Goal: Navigation & Orientation: Find specific page/section

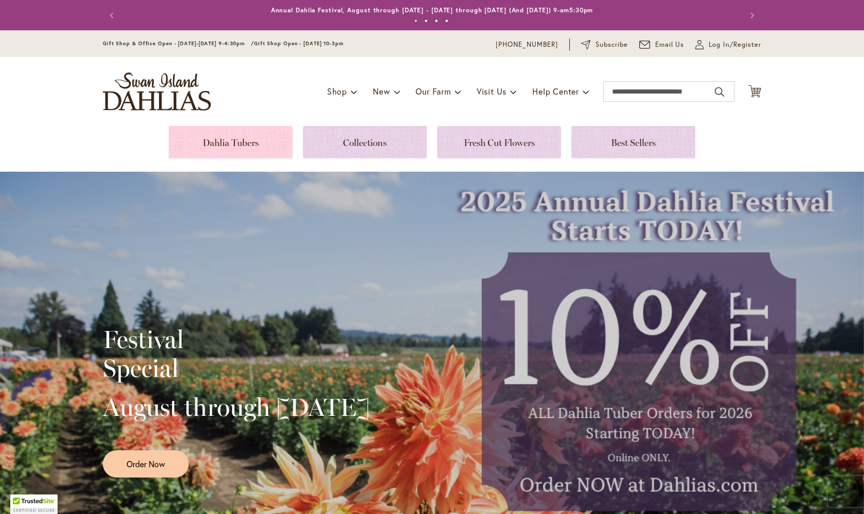
click at [241, 127] on link at bounding box center [231, 142] width 124 height 32
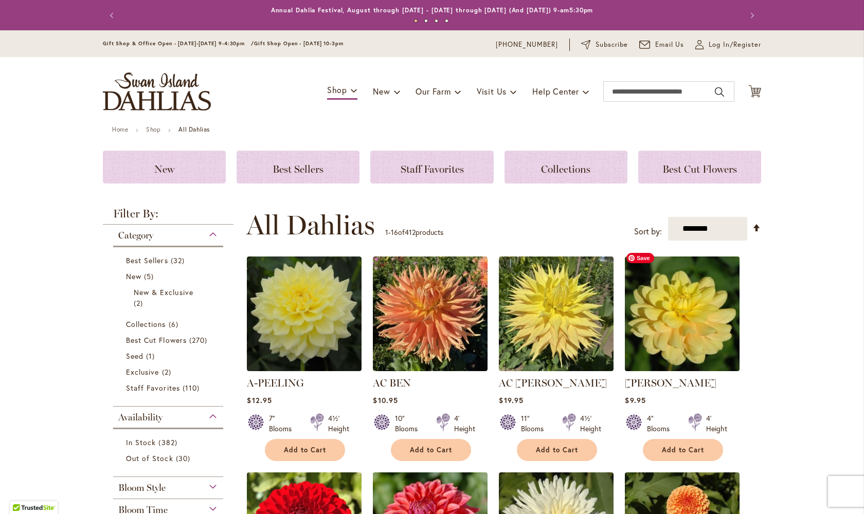
scroll to position [51, 0]
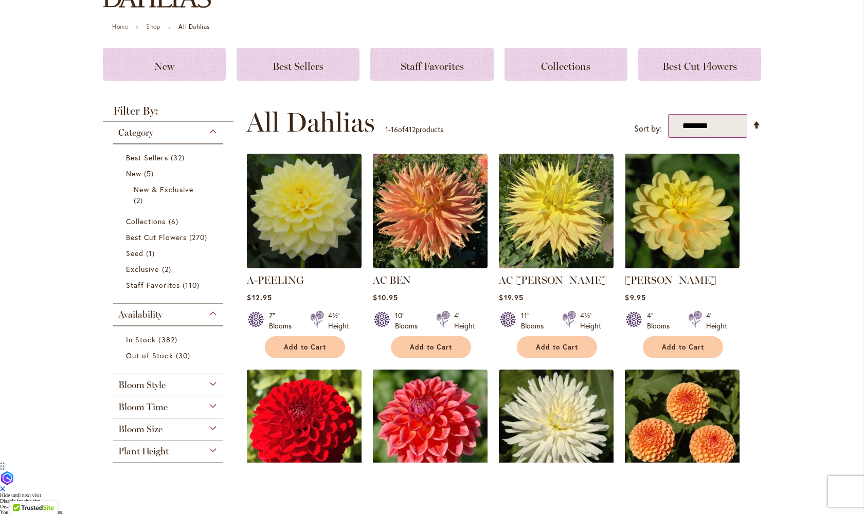
click at [715, 138] on select "**********" at bounding box center [707, 126] width 79 height 24
select select "****"
click at [668, 138] on select "**********" at bounding box center [707, 126] width 79 height 24
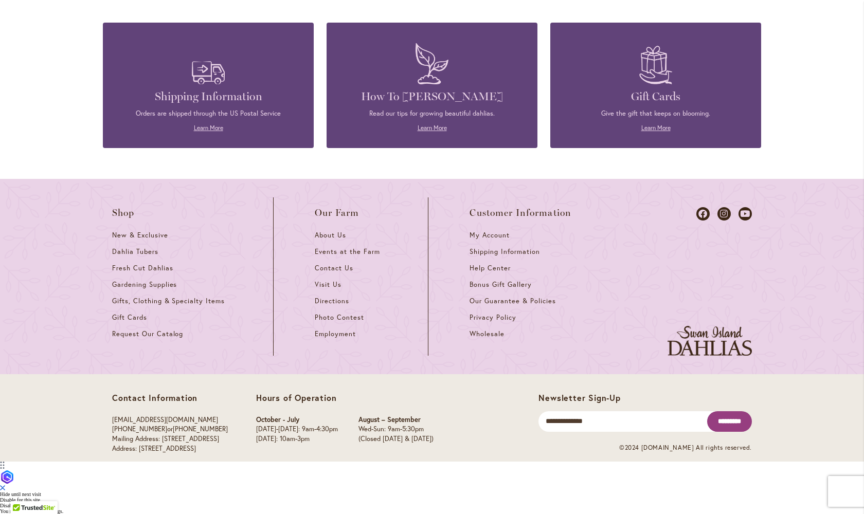
scroll to position [885, 0]
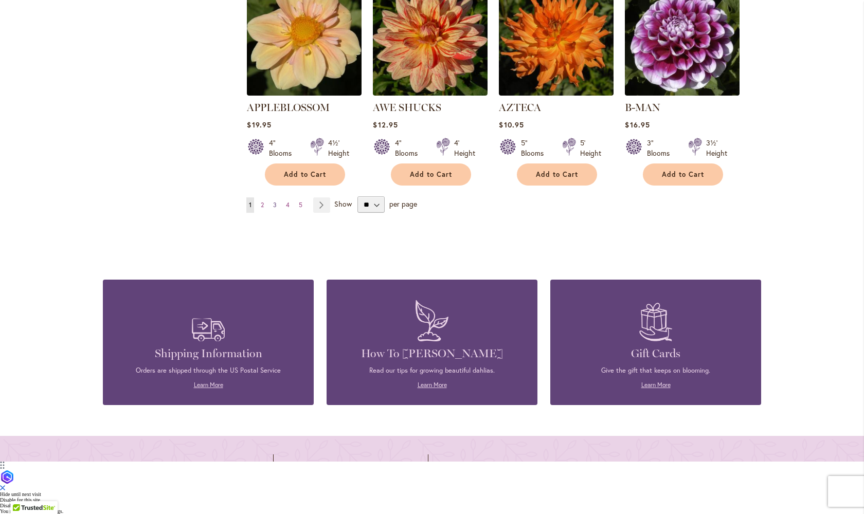
click at [273, 209] on span "3" at bounding box center [275, 205] width 4 height 8
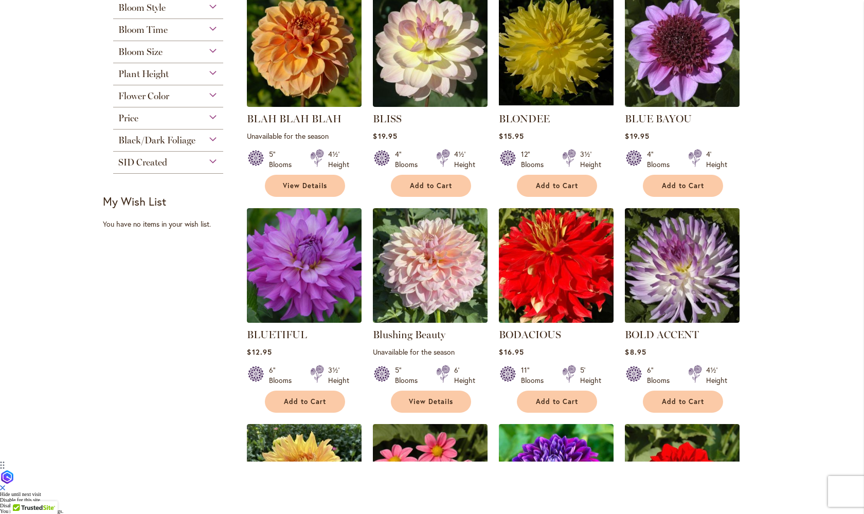
scroll to position [736, 0]
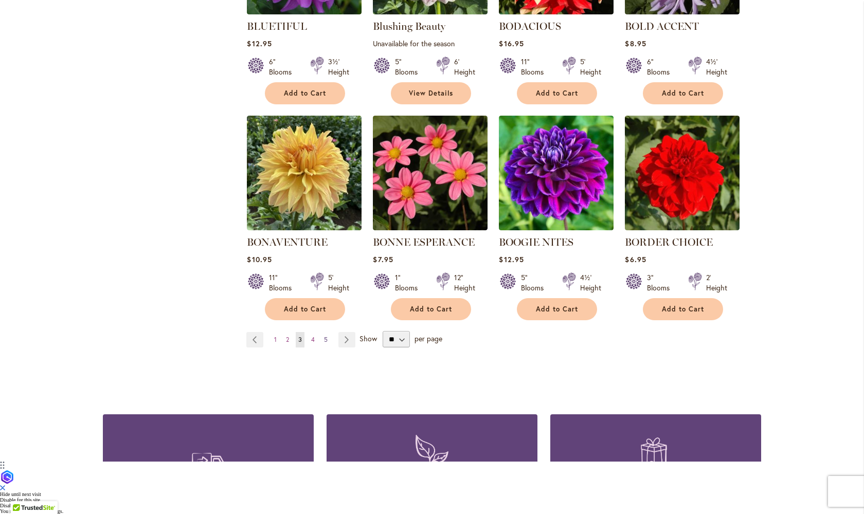
click at [324, 343] on span "5" at bounding box center [326, 340] width 4 height 8
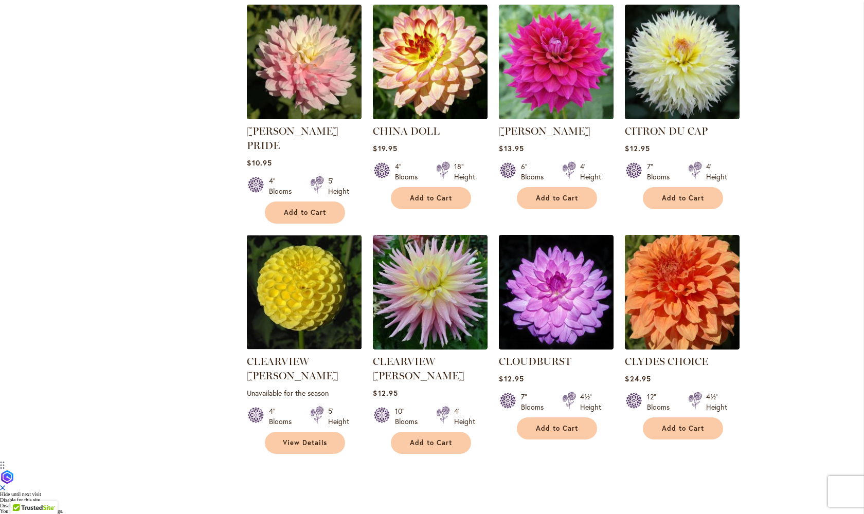
scroll to position [731, 0]
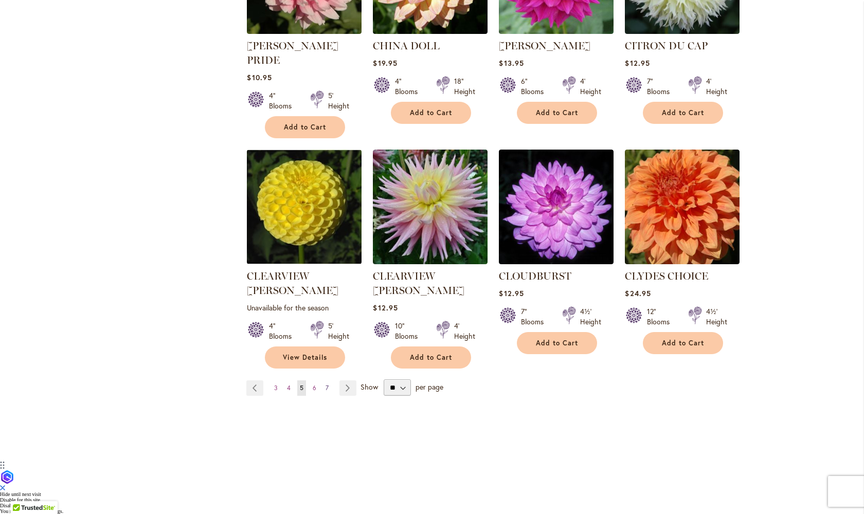
click at [325, 392] on span "7" at bounding box center [326, 388] width 3 height 8
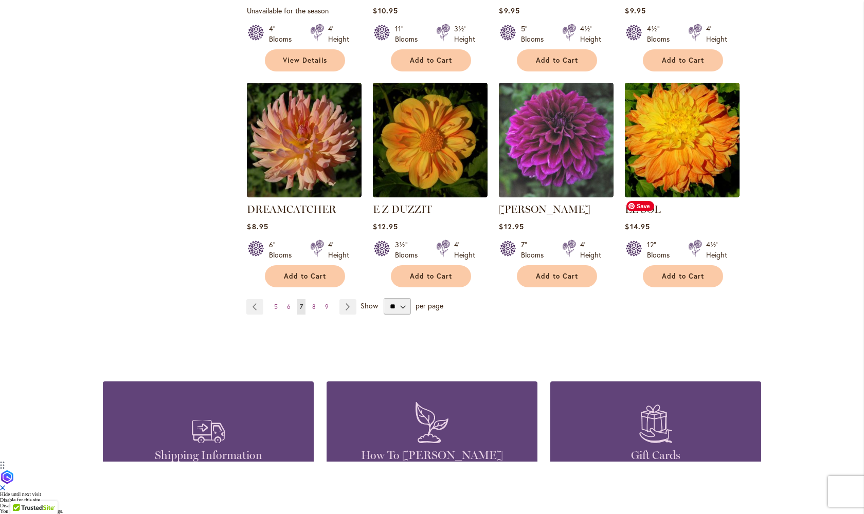
scroll to position [885, 0]
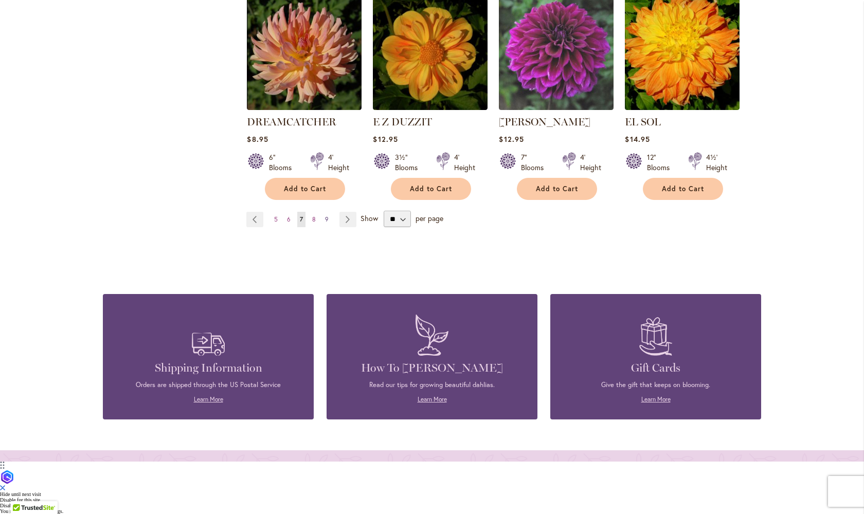
click at [325, 223] on span "9" at bounding box center [327, 219] width 4 height 8
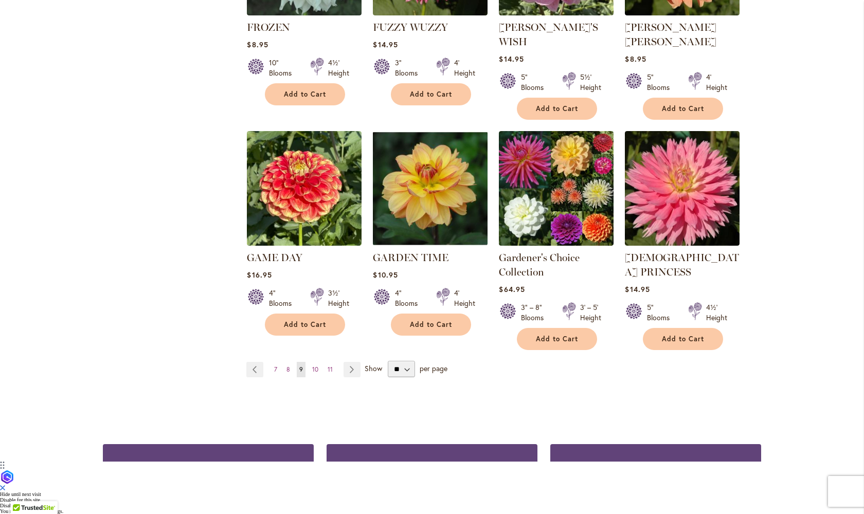
scroll to position [783, 0]
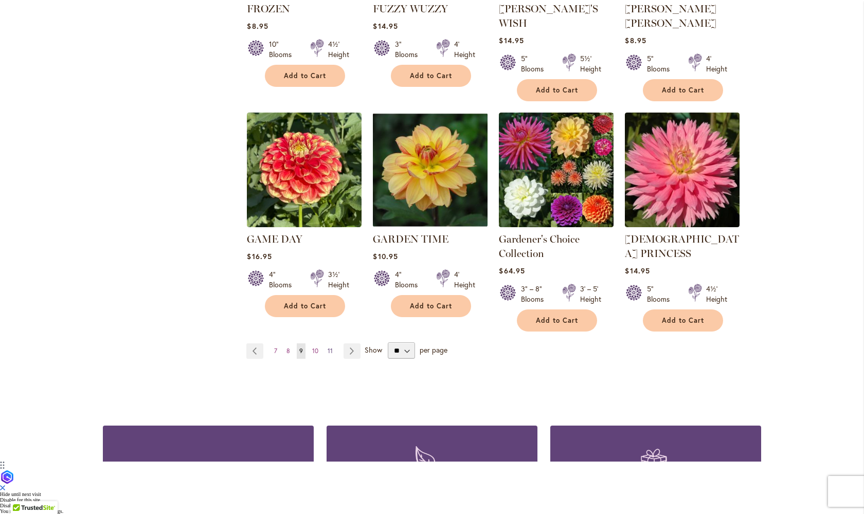
click at [328, 355] on span "11" at bounding box center [330, 351] width 5 height 8
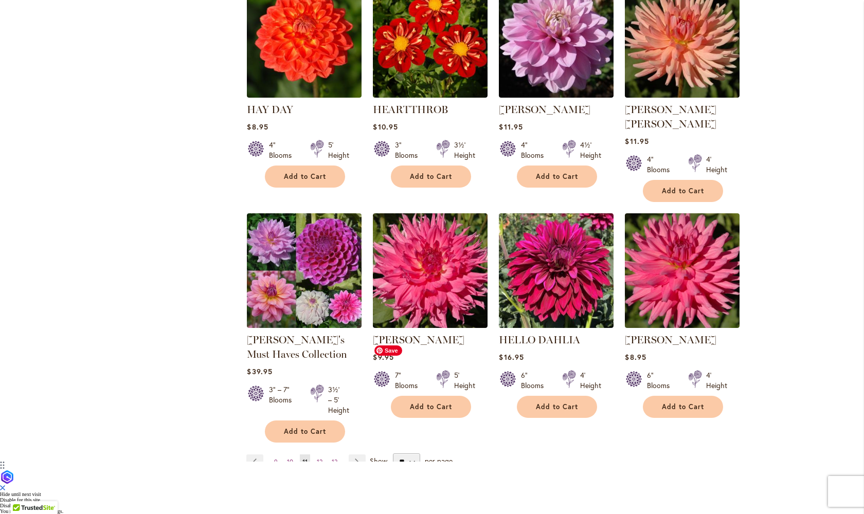
scroll to position [783, 0]
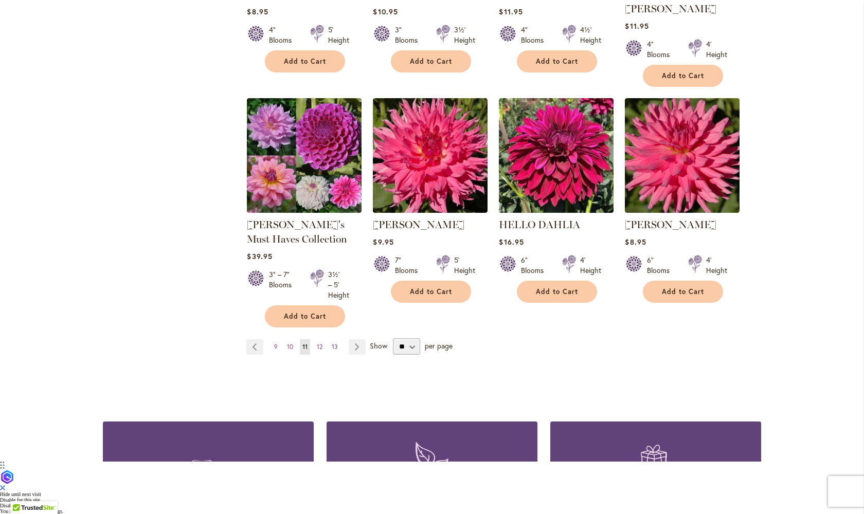
click at [332, 351] on span "13" at bounding box center [335, 347] width 6 height 8
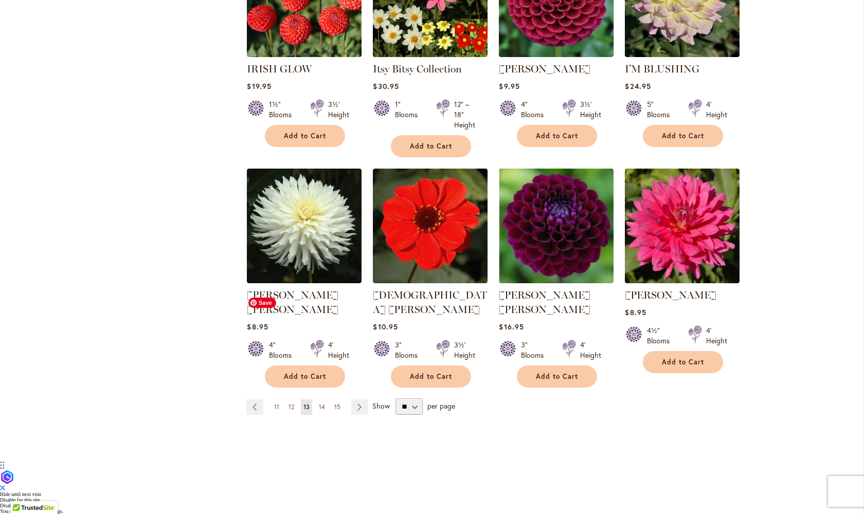
scroll to position [823, 0]
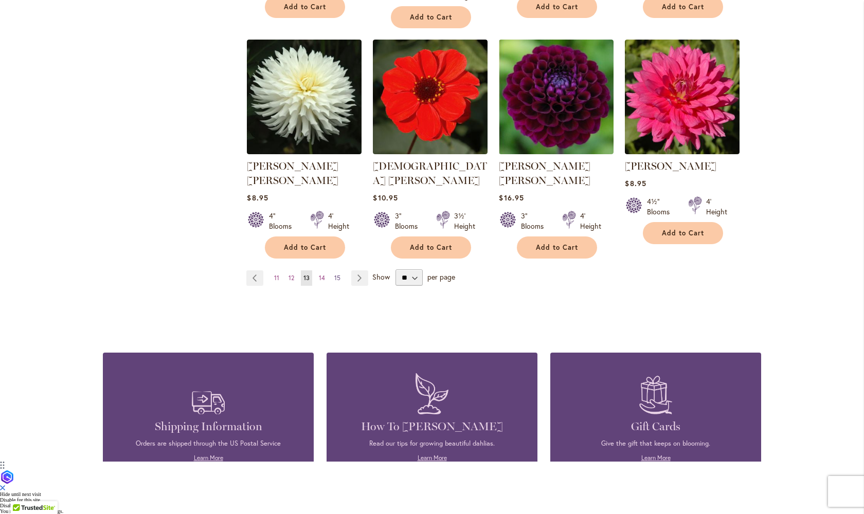
click at [335, 282] on span "15" at bounding box center [337, 278] width 6 height 8
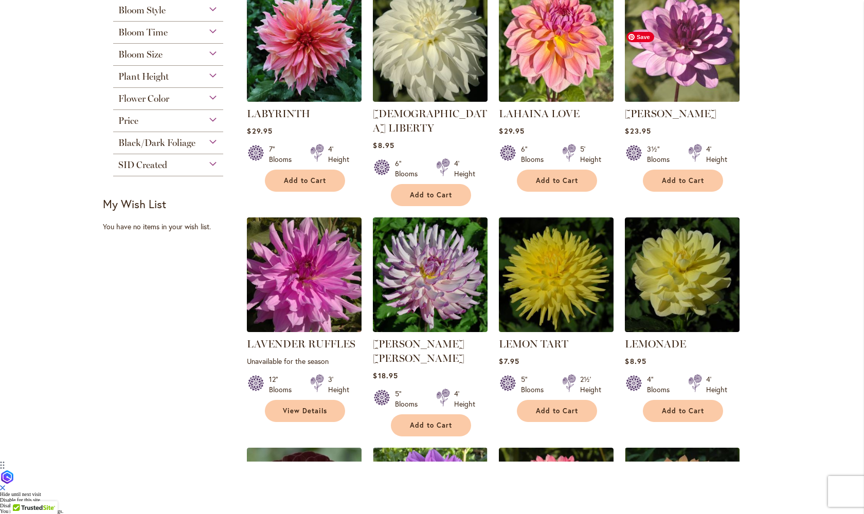
scroll to position [166, 0]
